Goal: Task Accomplishment & Management: Use online tool/utility

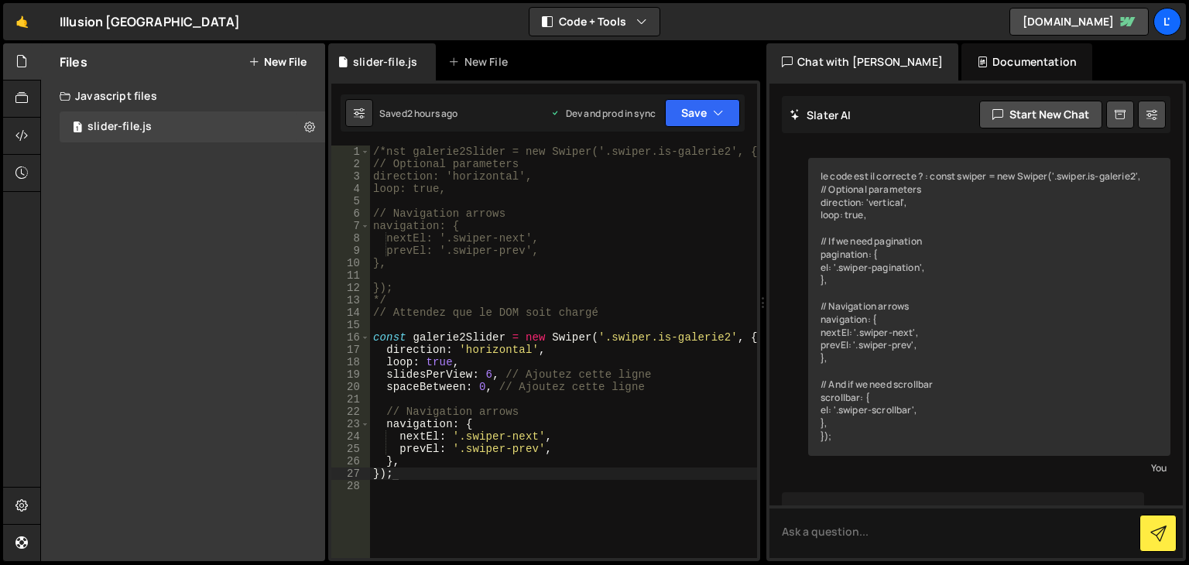
scroll to position [2279, 0]
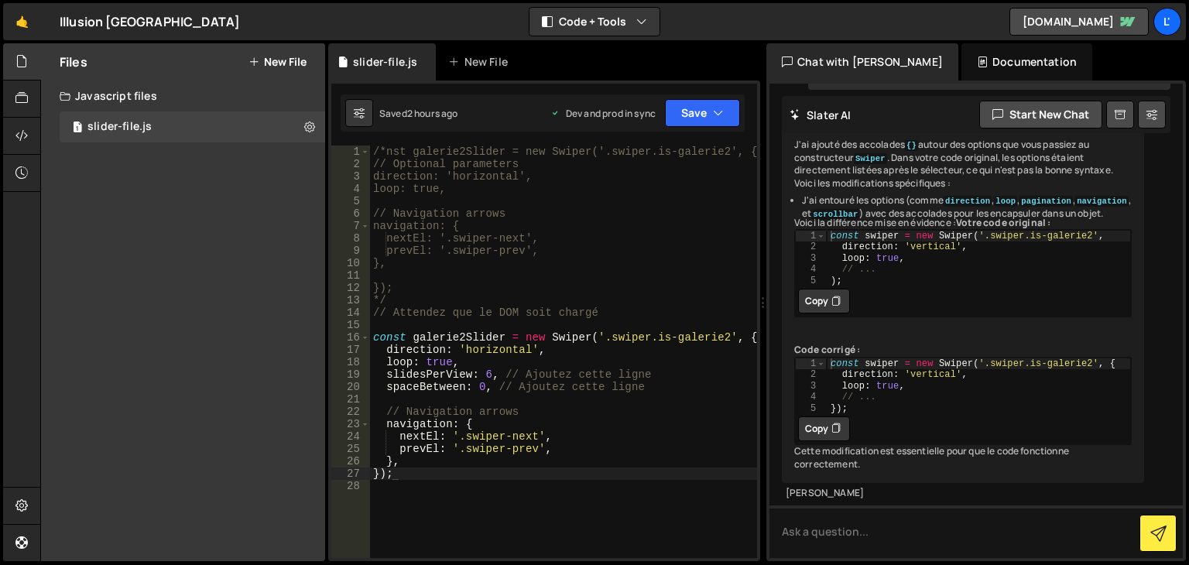
click at [491, 373] on div "/*nst galerie2Slider = new Swiper('.swiper.is-galerie2', { // Optional paramete…" at bounding box center [563, 364] width 387 height 437
click at [486, 374] on div "/*nst galerie2Slider = new Swiper('.swiper.is-galerie2', { // Optional paramete…" at bounding box center [563, 364] width 387 height 437
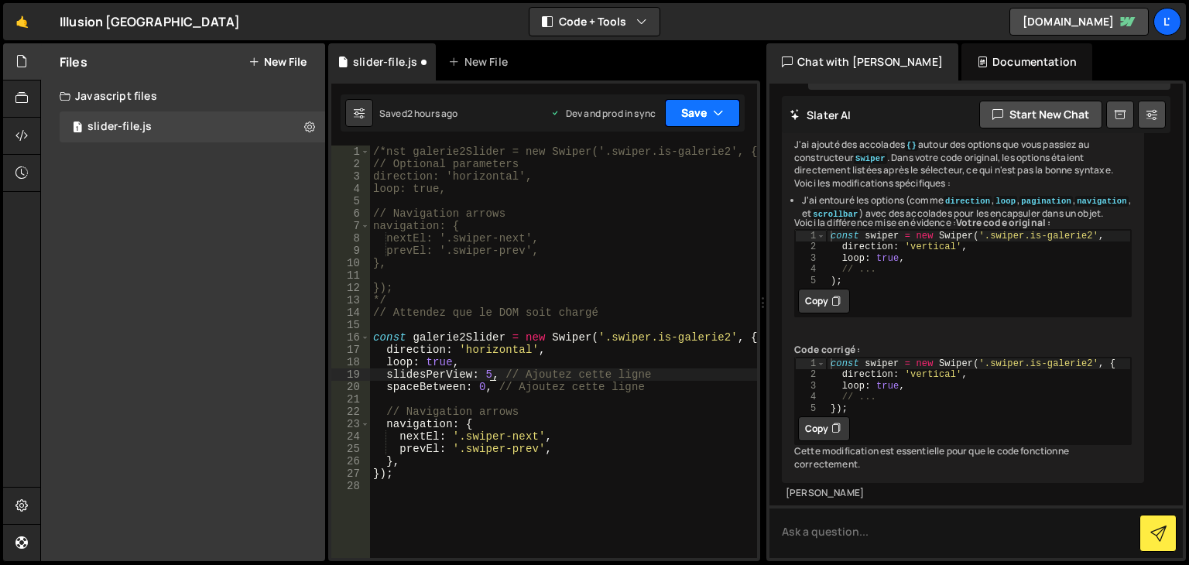
click at [691, 106] on button "Save" at bounding box center [702, 113] width 75 height 28
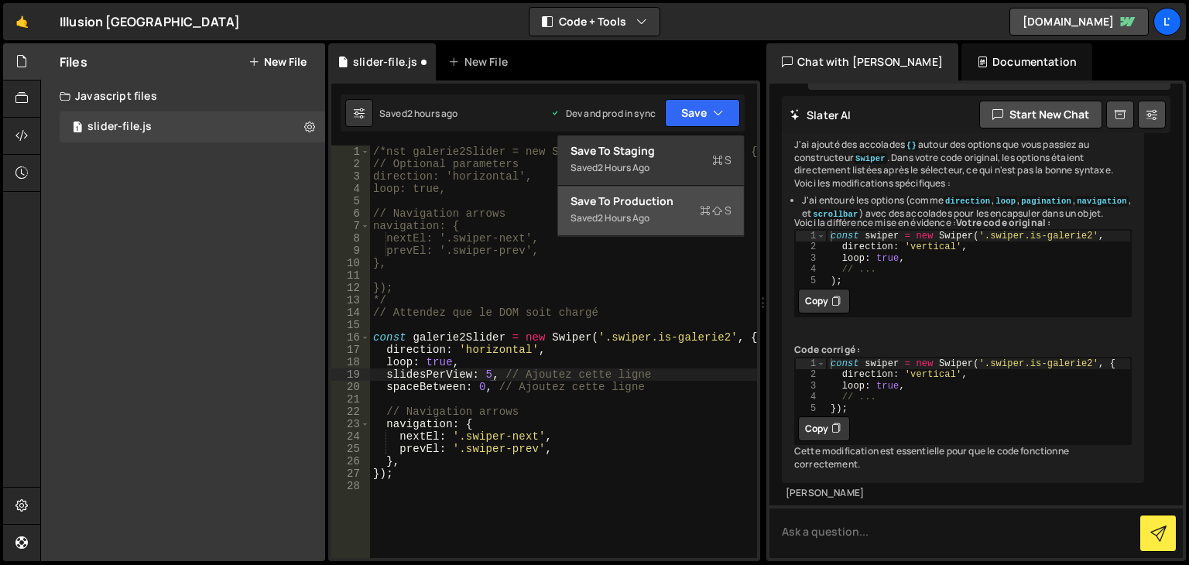
click at [675, 215] on div "Saved 2 hours ago" at bounding box center [650, 218] width 161 height 19
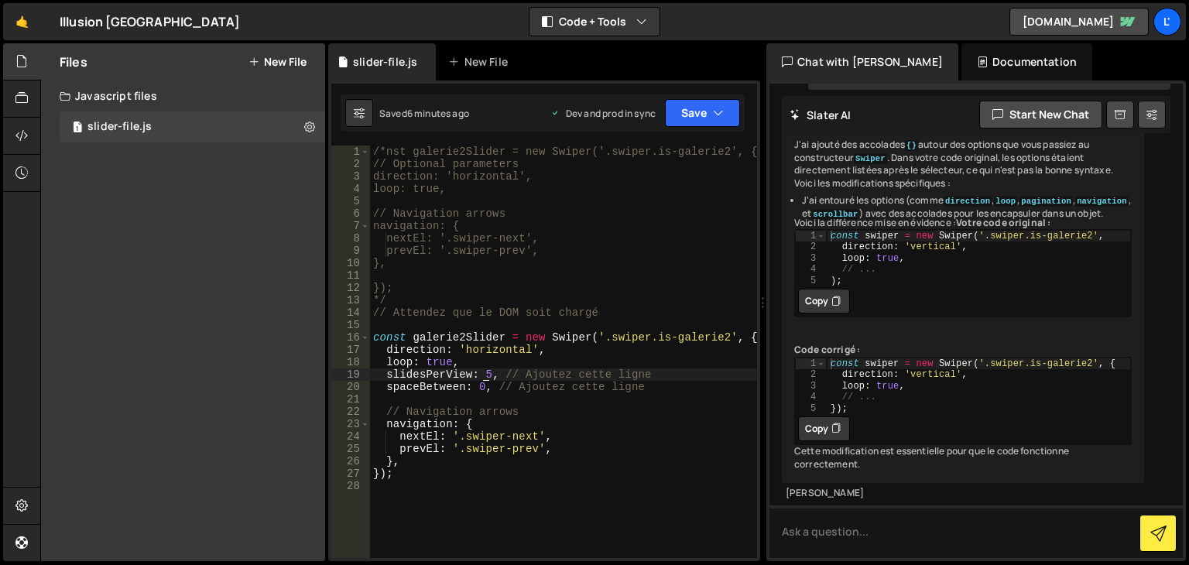
click at [482, 375] on div "/*nst galerie2Slider = new Swiper('.swiper.is-galerie2', { // Optional paramete…" at bounding box center [563, 364] width 387 height 437
click at [711, 118] on button "Save" at bounding box center [702, 113] width 75 height 28
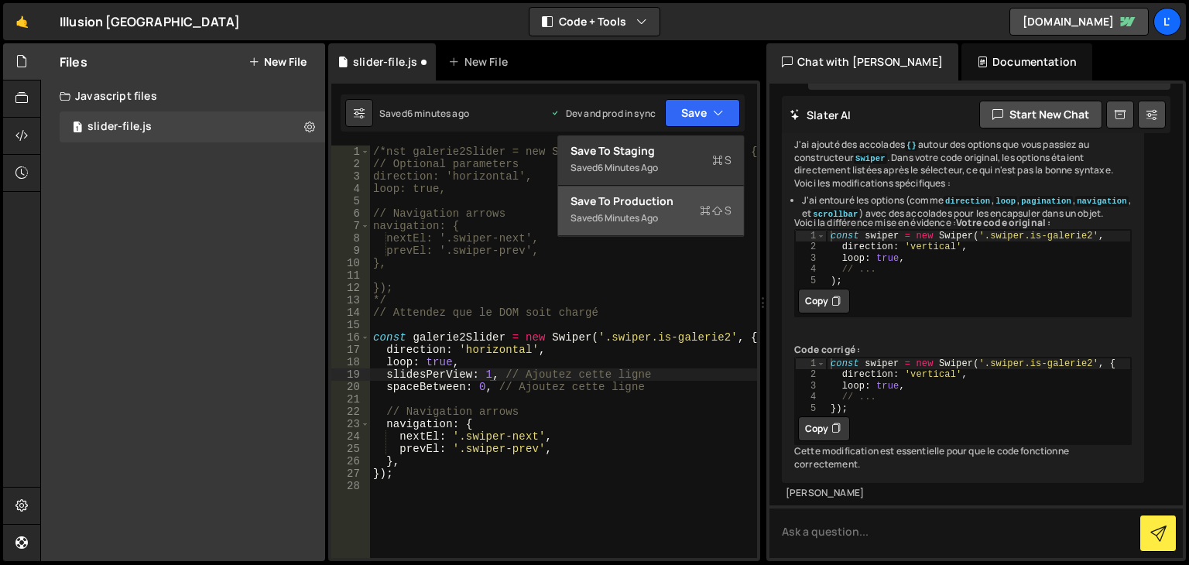
drag, startPoint x: 680, startPoint y: 209, endPoint x: 656, endPoint y: 177, distance: 39.8
click at [680, 209] on div "Saved 6 minutes ago" at bounding box center [650, 218] width 161 height 19
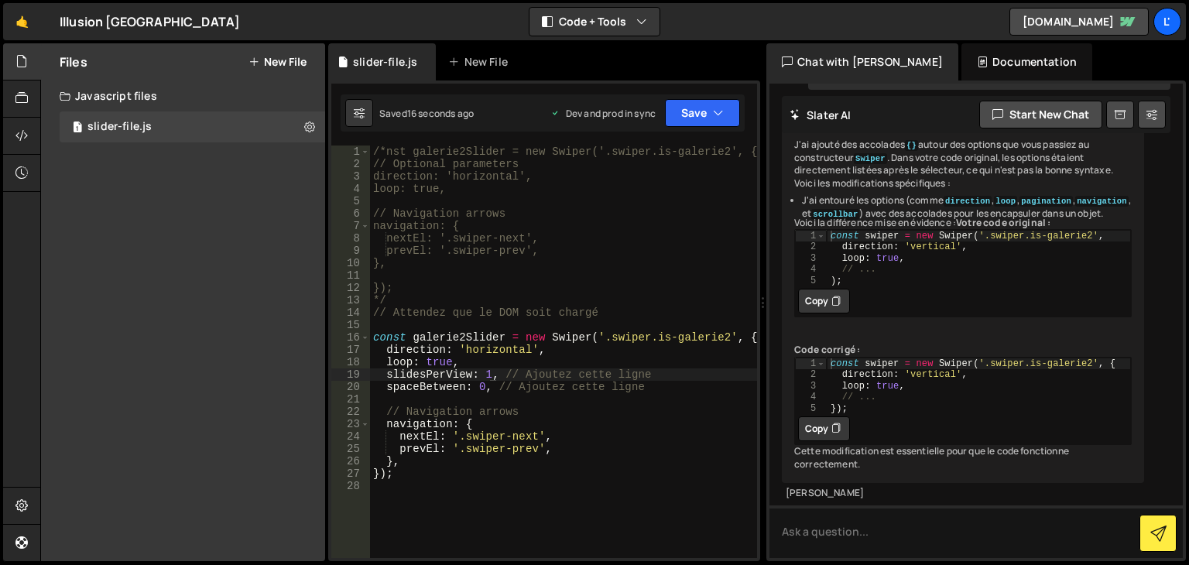
click at [484, 376] on div "/*nst galerie2Slider = new Swiper('.swiper.is-galerie2', { // Optional paramete…" at bounding box center [563, 364] width 387 height 437
click at [485, 376] on div "/*nst galerie2Slider = new Swiper('.swiper.is-galerie2', { // Optional paramete…" at bounding box center [563, 364] width 387 height 437
type textarea "slidesPerView: 5, // Ajoutez cette ligne"
click at [711, 106] on button "Save" at bounding box center [702, 113] width 75 height 28
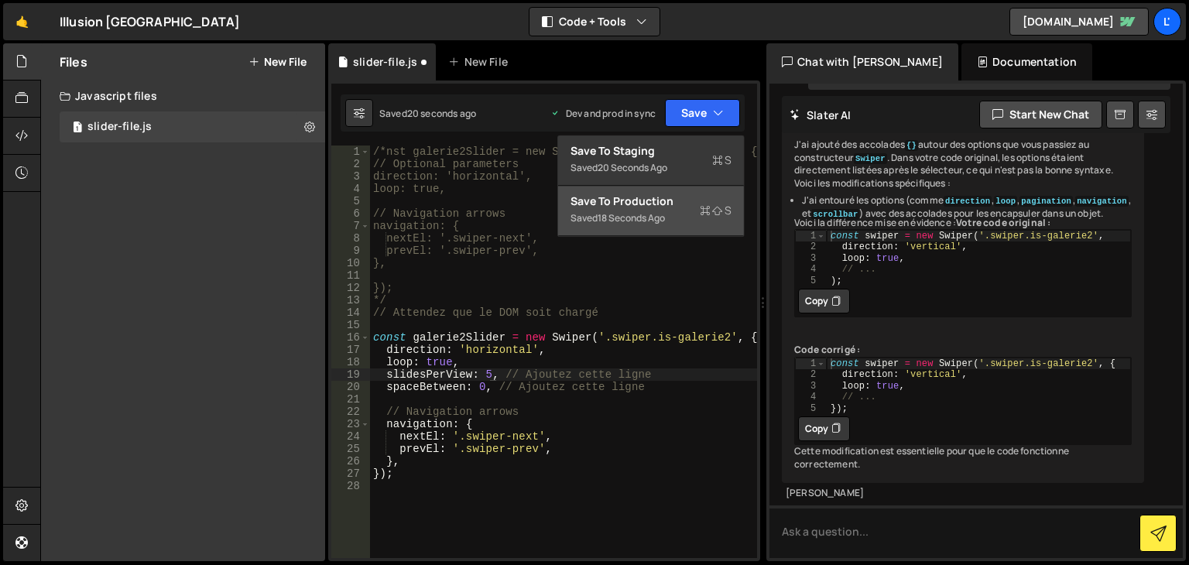
drag, startPoint x: 671, startPoint y: 230, endPoint x: 669, endPoint y: 221, distance: 9.6
click at [669, 227] on button "Save to Production S Saved 18 seconds ago" at bounding box center [651, 211] width 186 height 50
